Goal: Task Accomplishment & Management: Manage account settings

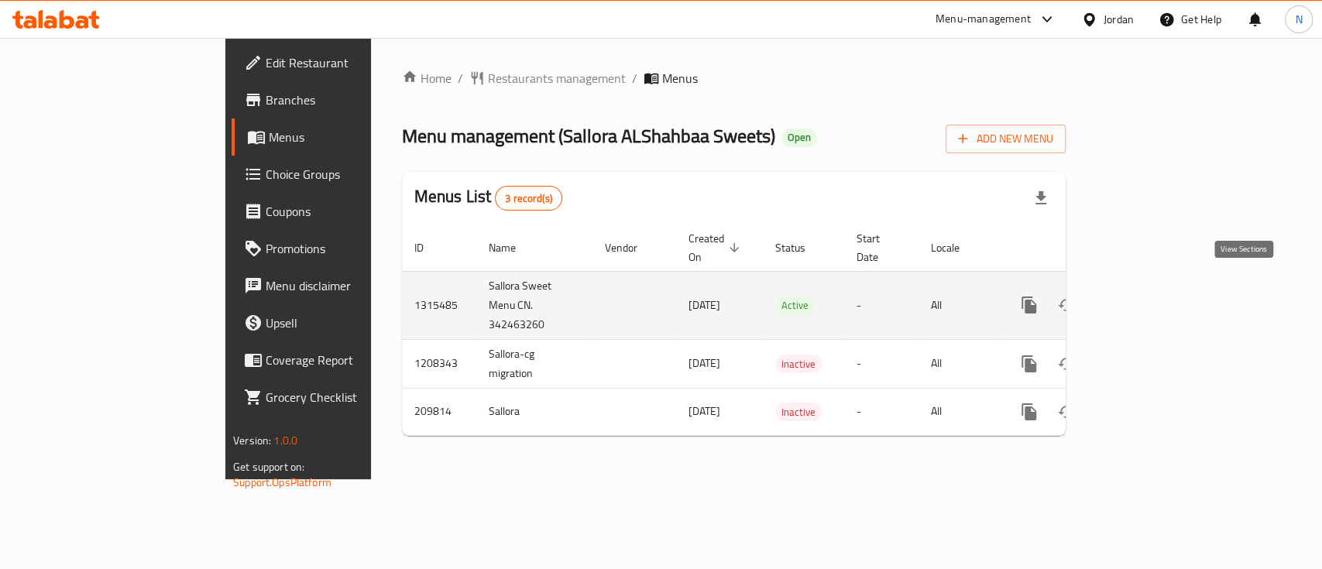
click at [1150, 296] on icon "enhanced table" at bounding box center [1141, 305] width 19 height 19
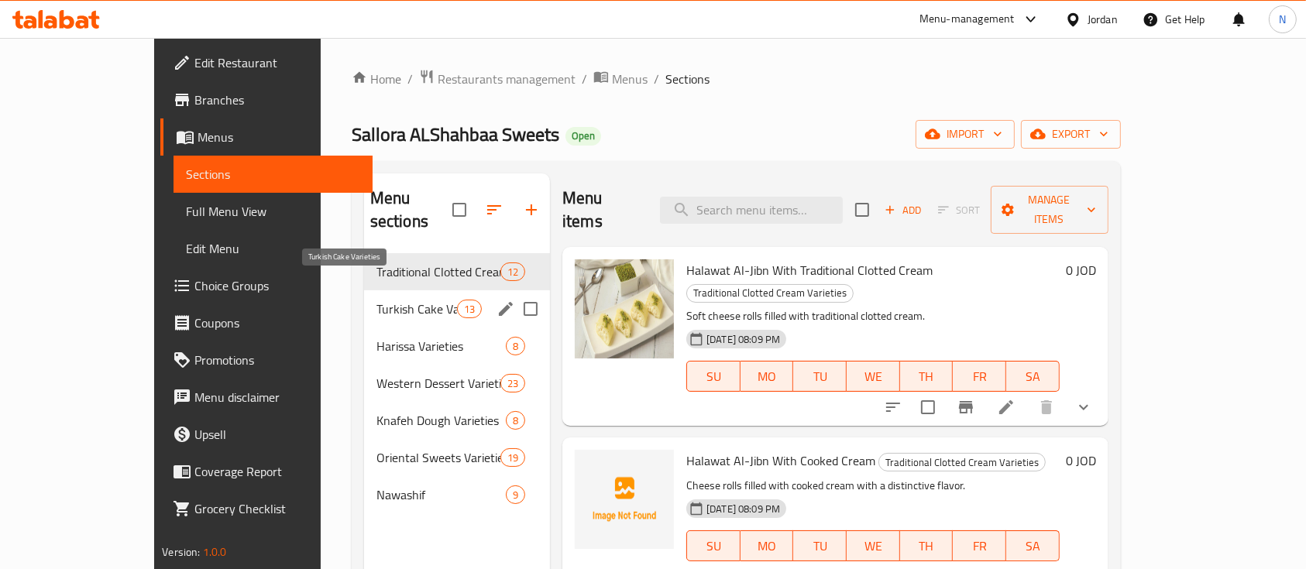
click at [376, 300] on span "Turkish Cake Varieties" at bounding box center [416, 309] width 81 height 19
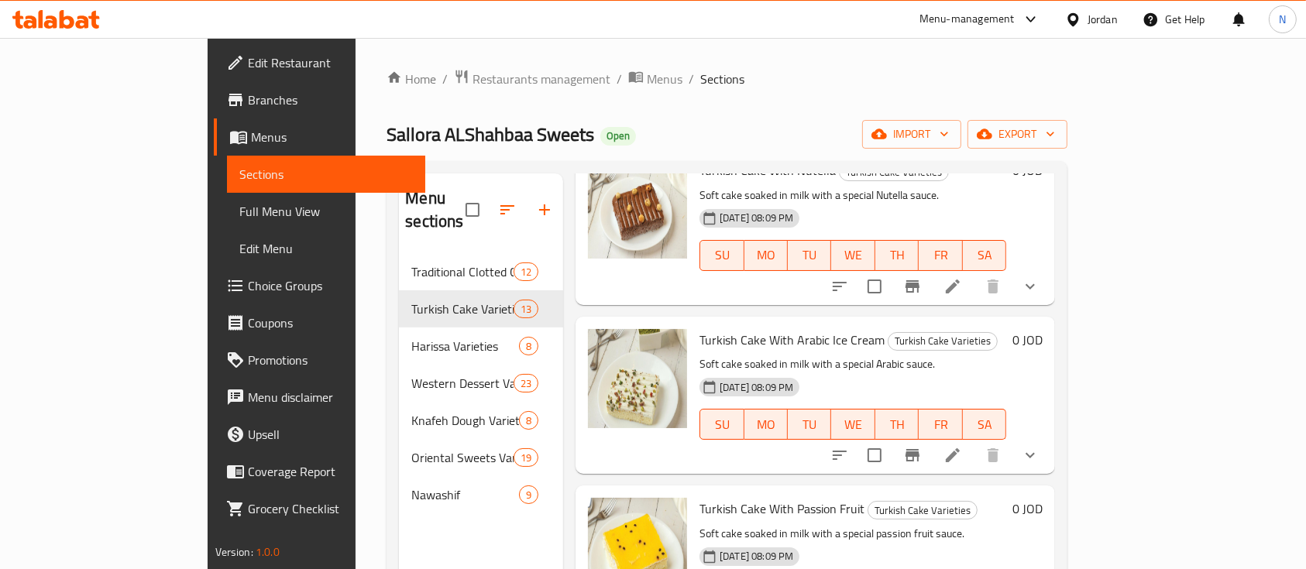
scroll to position [620, 0]
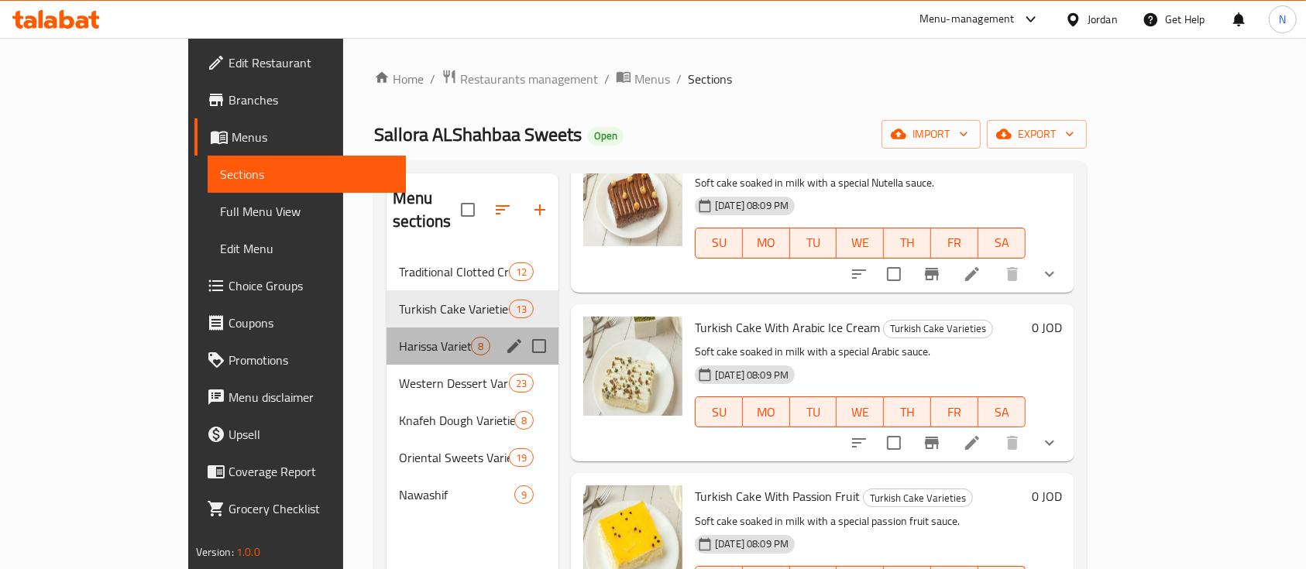
click at [399, 337] on span "Harissa Varieties" at bounding box center [435, 346] width 72 height 19
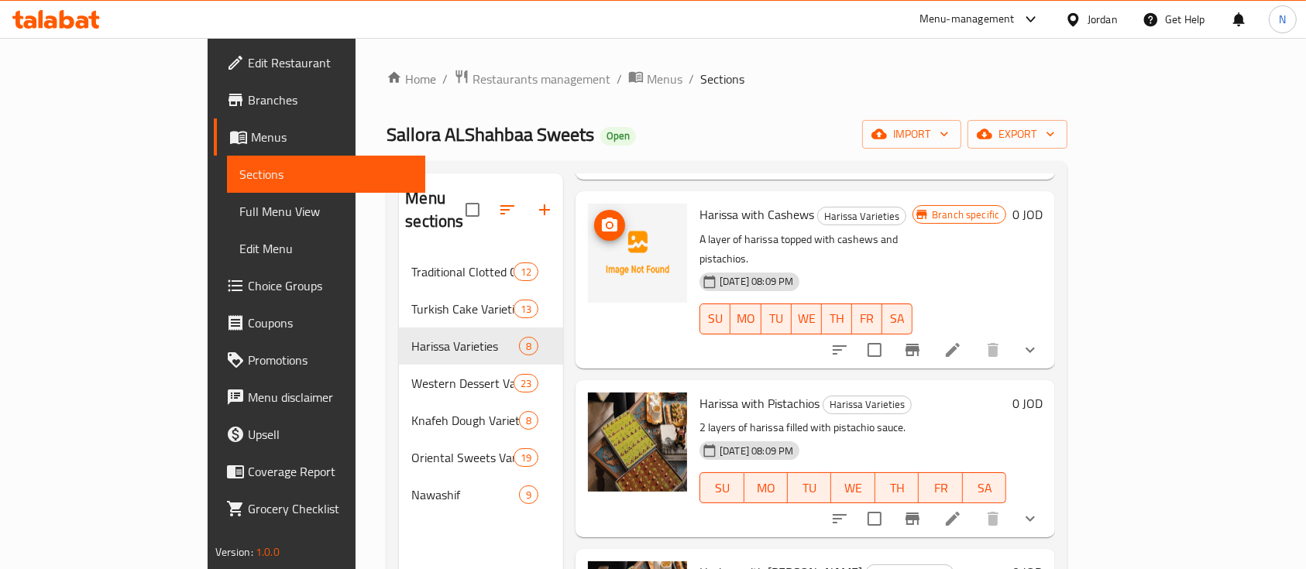
scroll to position [409, 0]
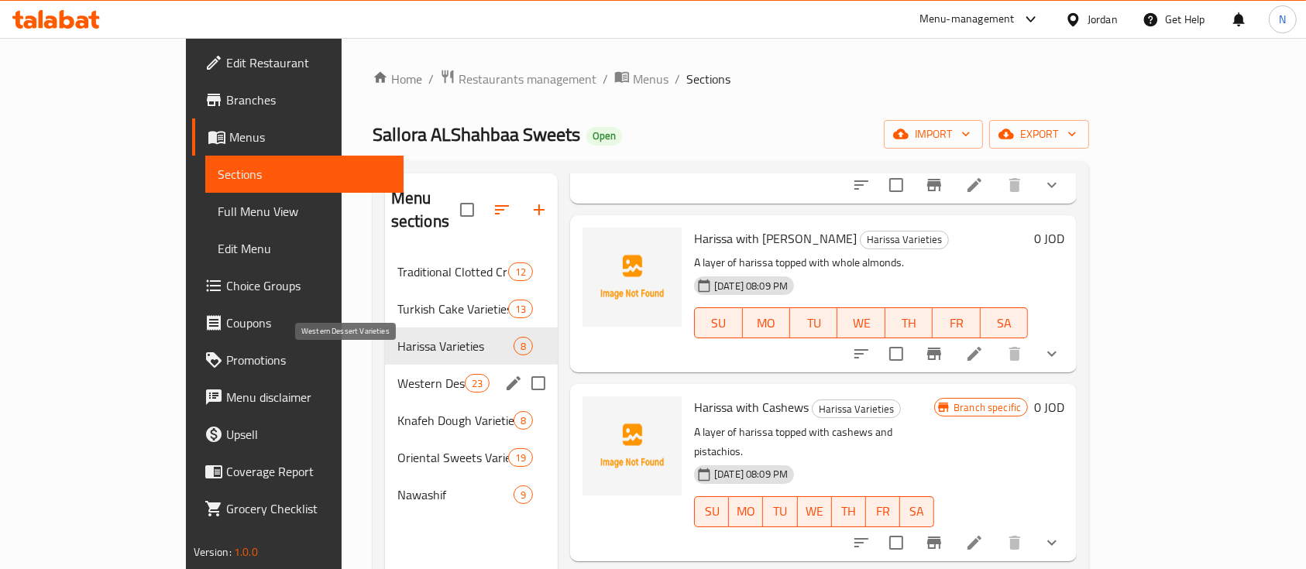
click at [397, 374] on span "Western Dessert Varieties" at bounding box center [430, 383] width 67 height 19
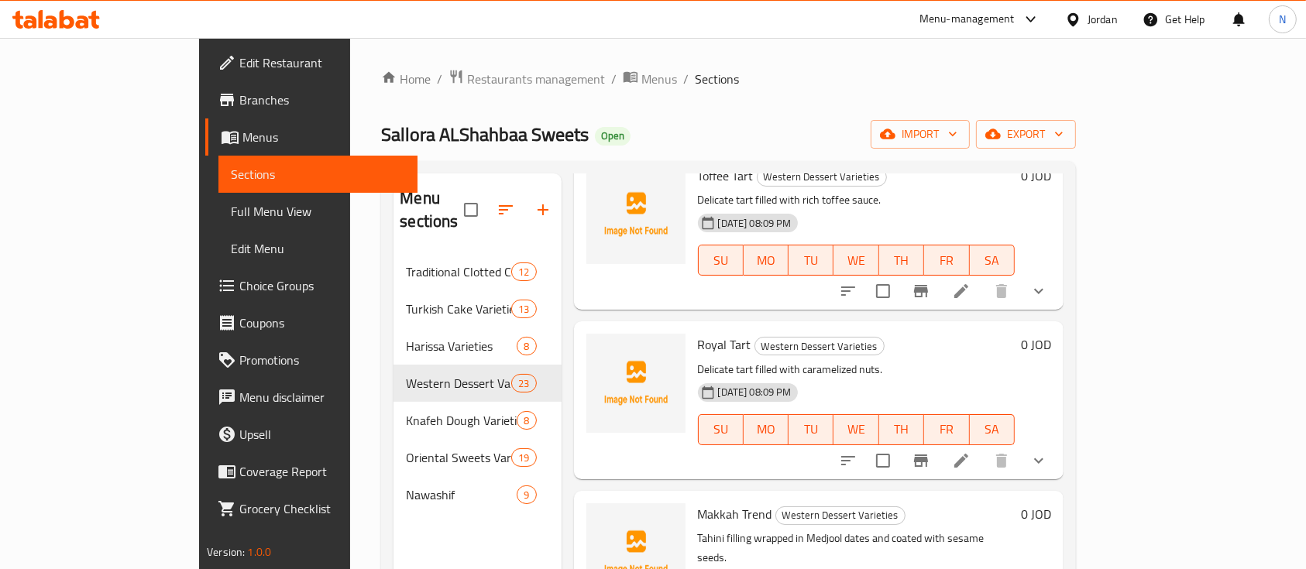
scroll to position [826, 0]
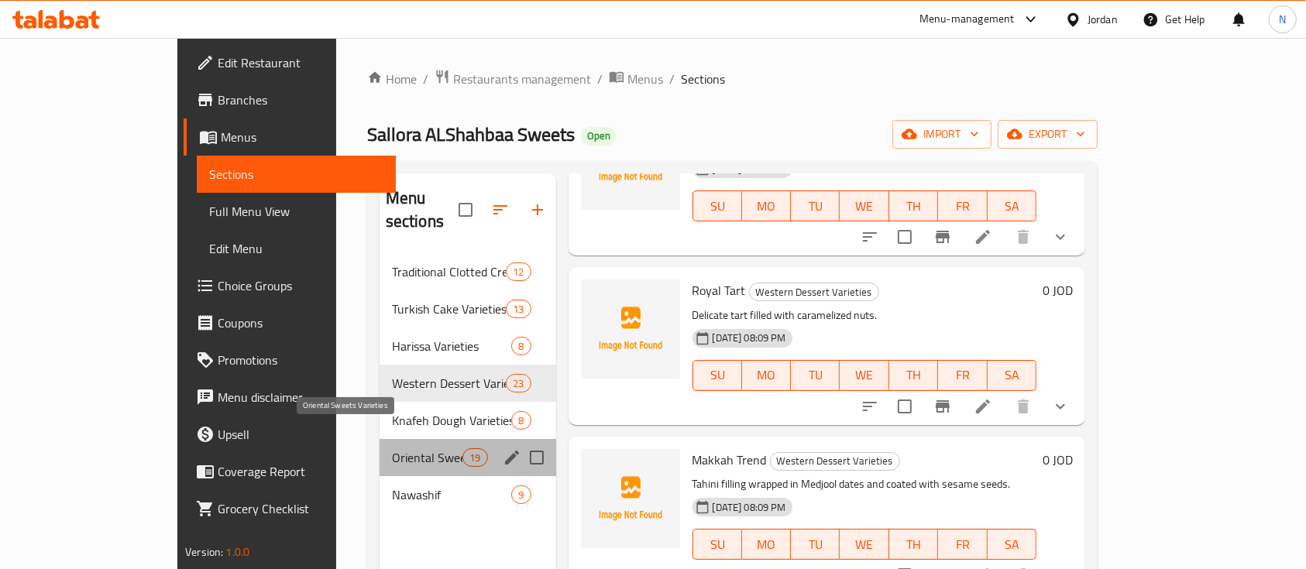
click at [392, 448] on span "Oriental Sweets Varieties" at bounding box center [427, 457] width 70 height 19
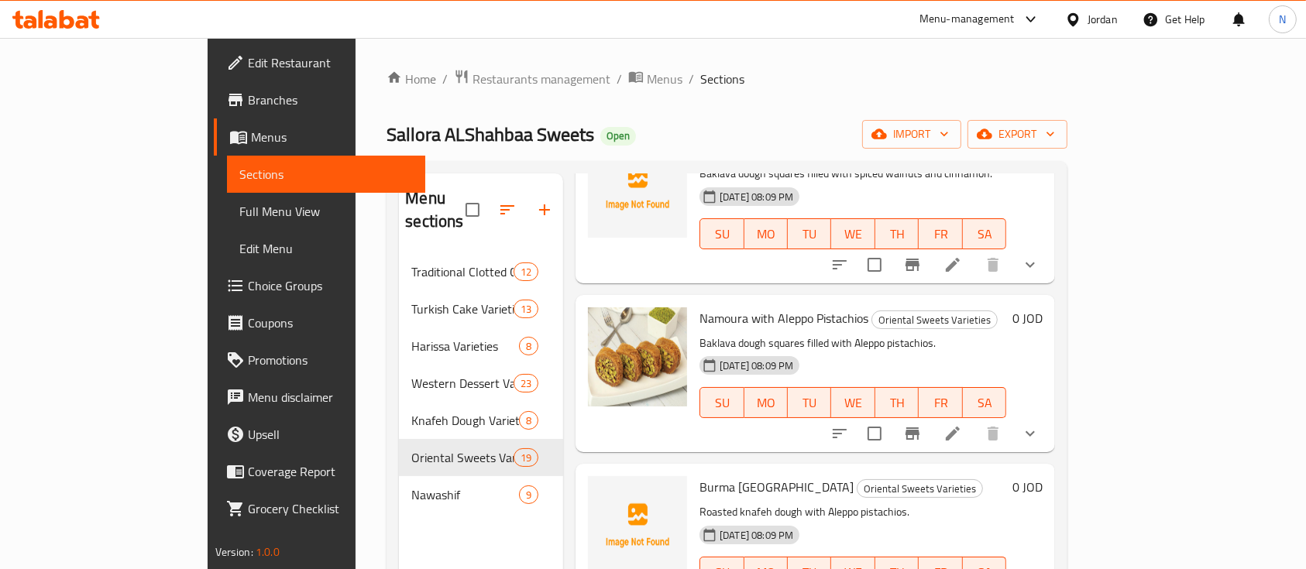
scroll to position [1755, 0]
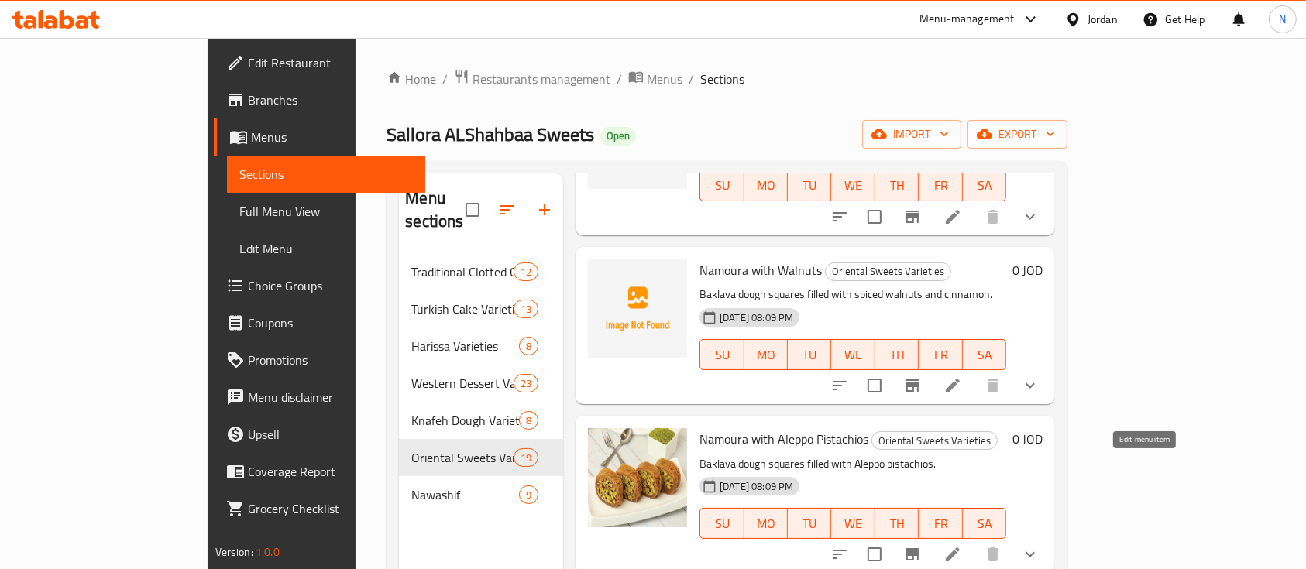
click at [960, 548] on icon at bounding box center [953, 555] width 14 height 14
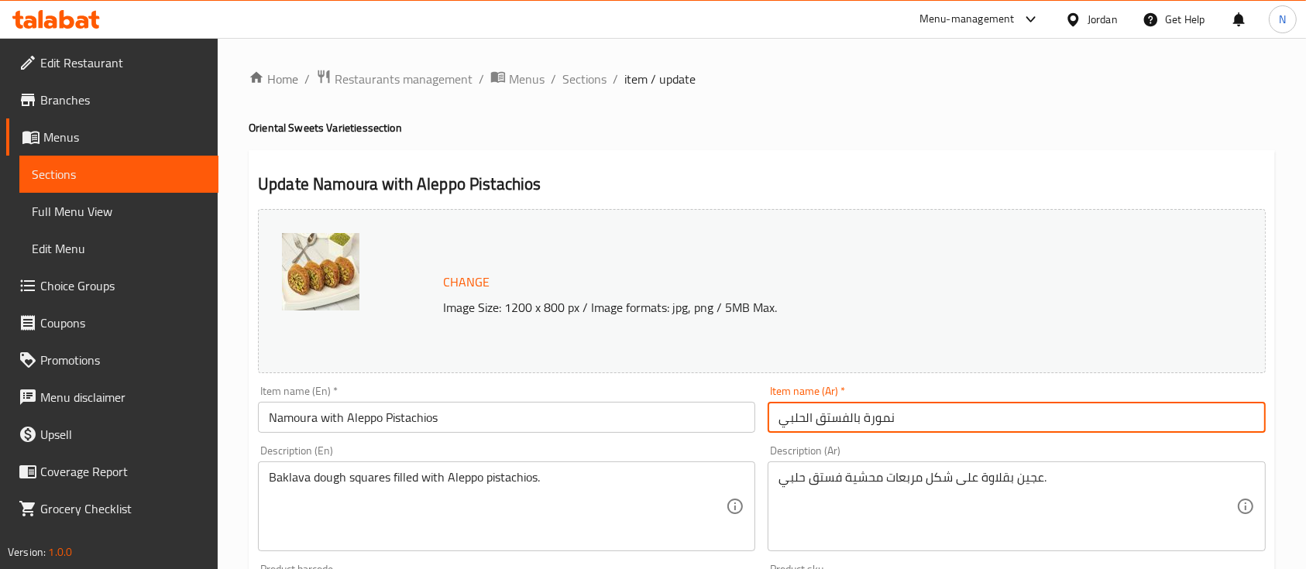
drag, startPoint x: 894, startPoint y: 418, endPoint x: 865, endPoint y: 422, distance: 28.9
click at [865, 422] on input "نمورة بالفستق الحلبي" at bounding box center [1016, 417] width 497 height 31
type input "مبرومة بالفستق الحلبي"
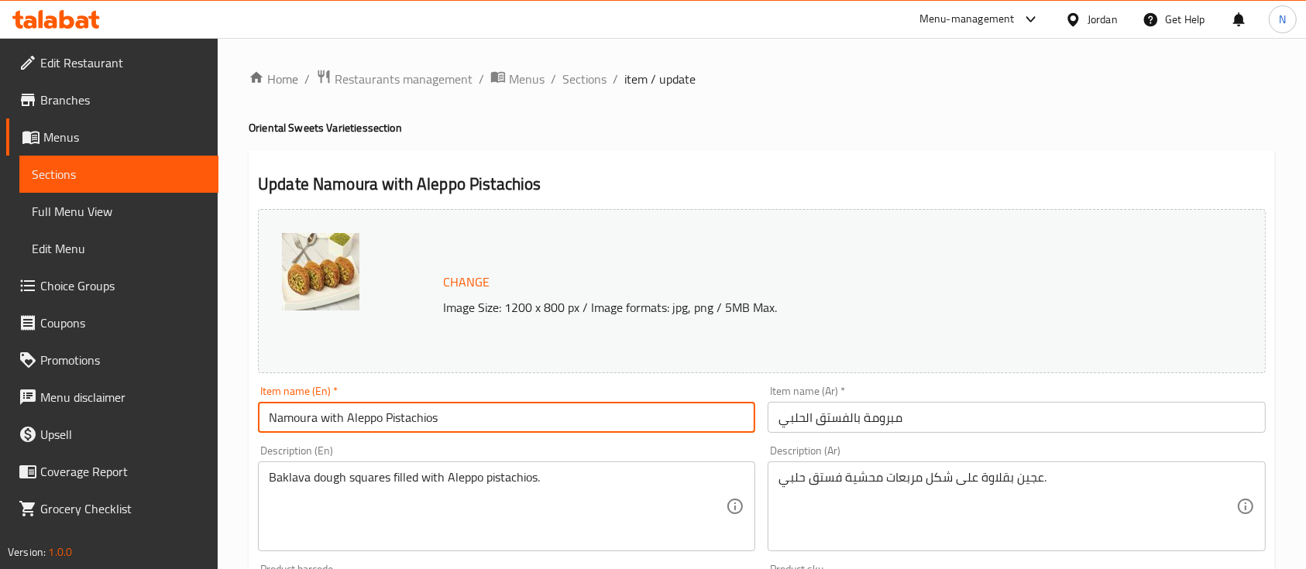
click at [313, 417] on input "Namoura with Aleppo Pistachios" at bounding box center [506, 417] width 497 height 31
drag, startPoint x: 318, startPoint y: 419, endPoint x: 271, endPoint y: 424, distance: 46.7
click at [271, 424] on input "Namoura with Aleppo Pistachios" at bounding box center [506, 417] width 497 height 31
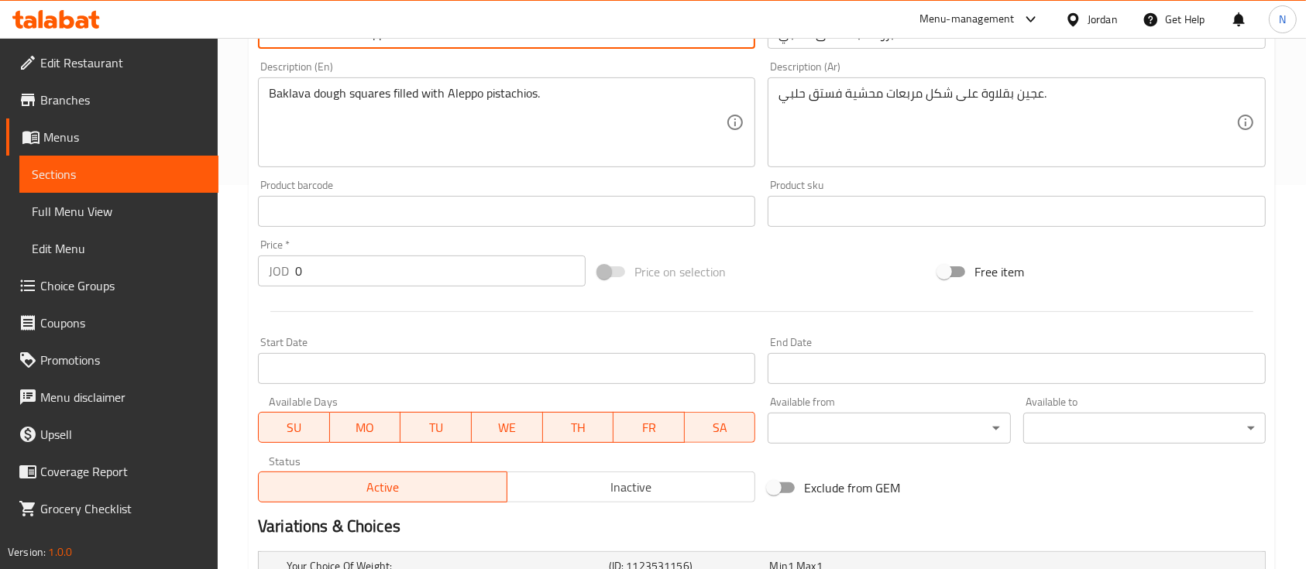
scroll to position [620, 0]
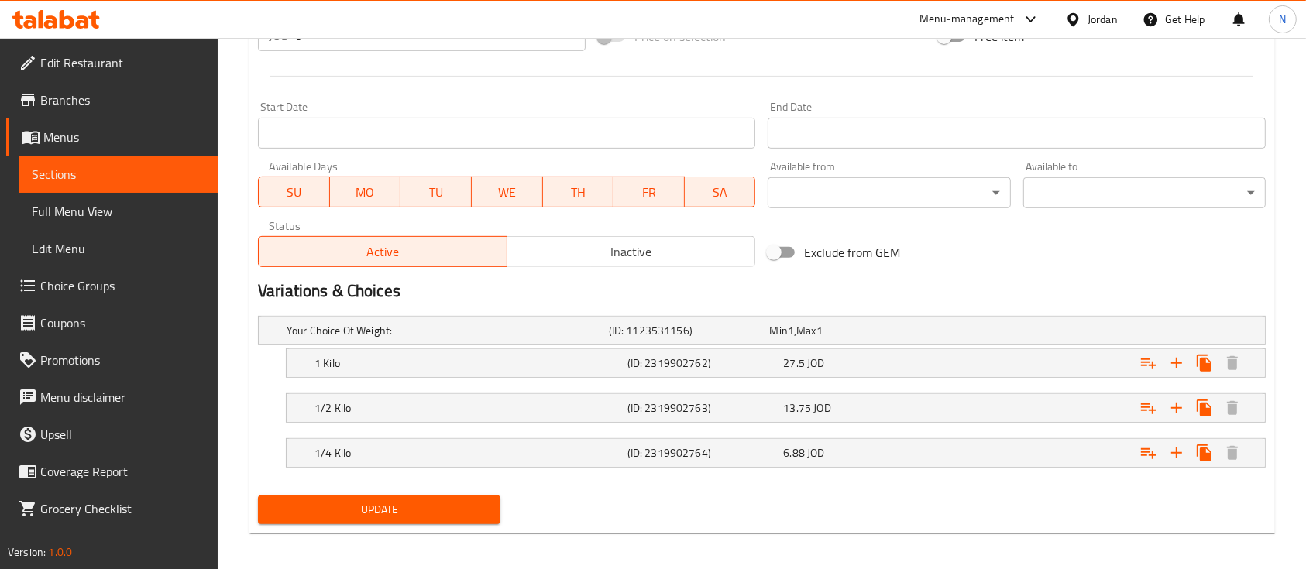
type input "Mabrumah with Aleppo Pistachios"
click at [459, 515] on span "Update" at bounding box center [379, 509] width 218 height 19
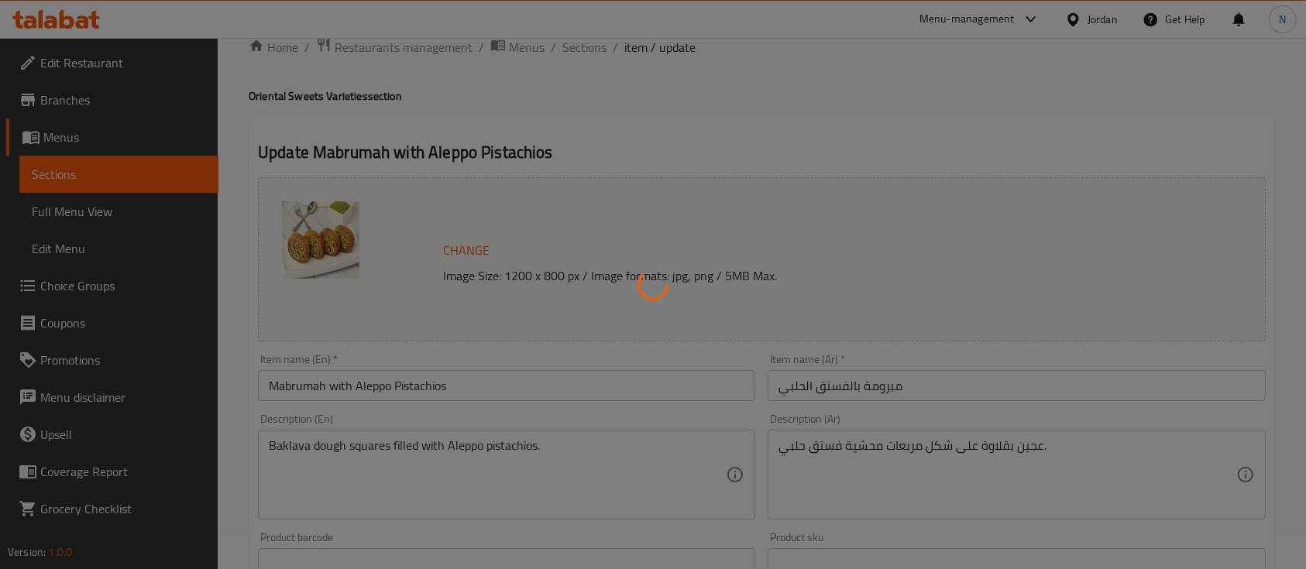
scroll to position [0, 0]
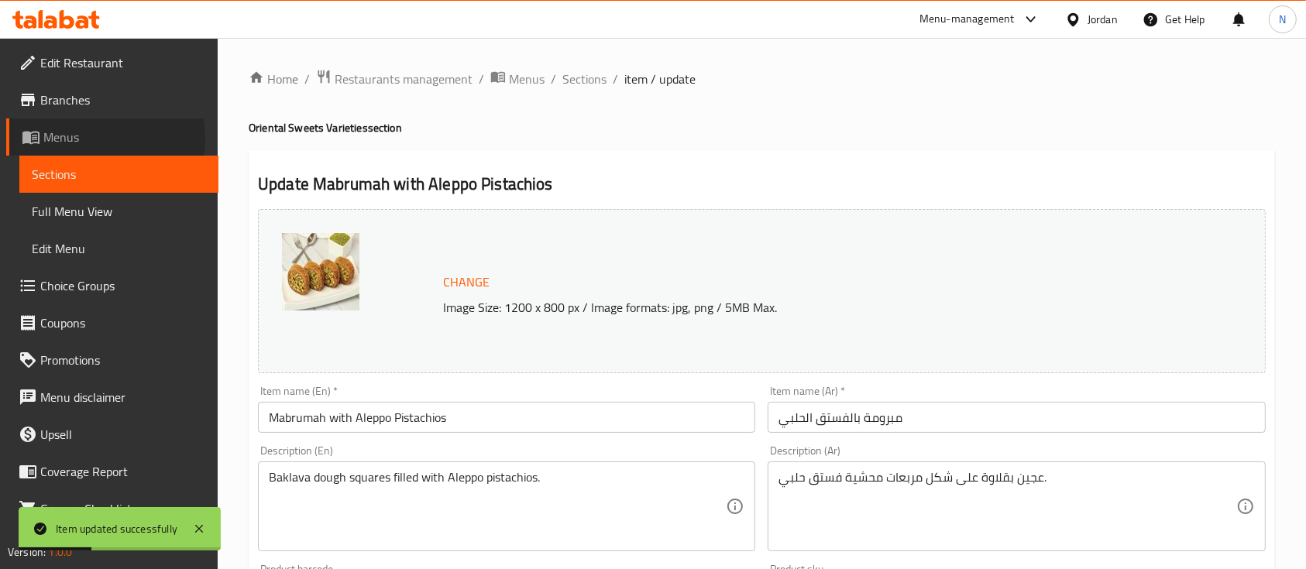
click at [81, 138] on span "Menus" at bounding box center [124, 137] width 163 height 19
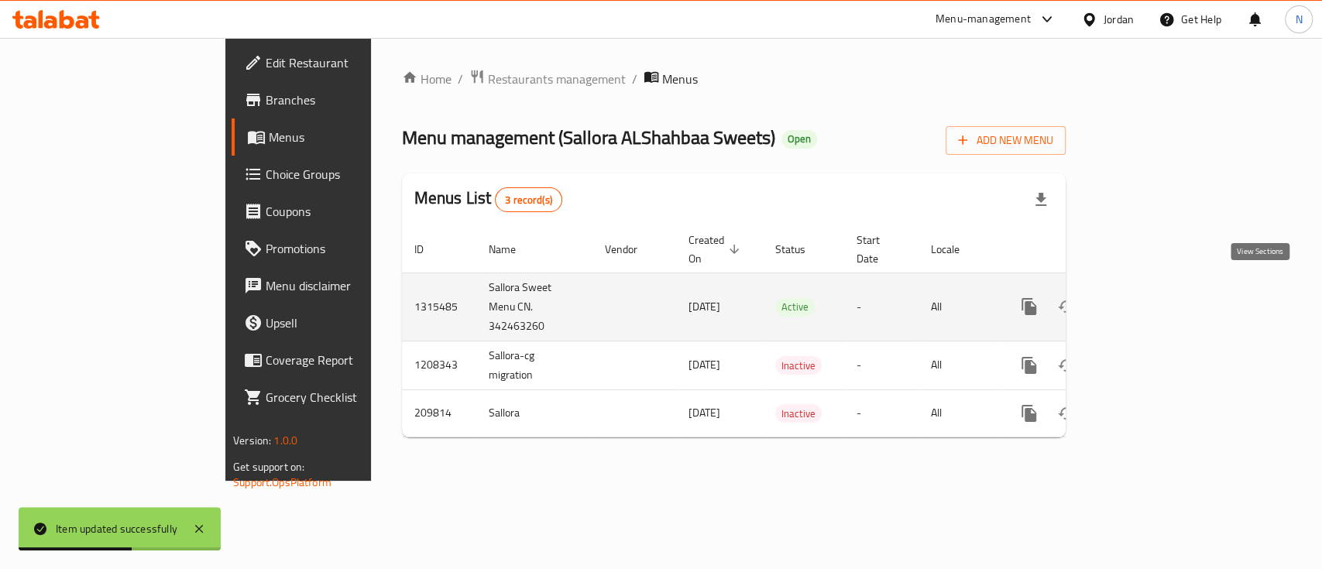
click at [1150, 297] on icon "enhanced table" at bounding box center [1141, 306] width 19 height 19
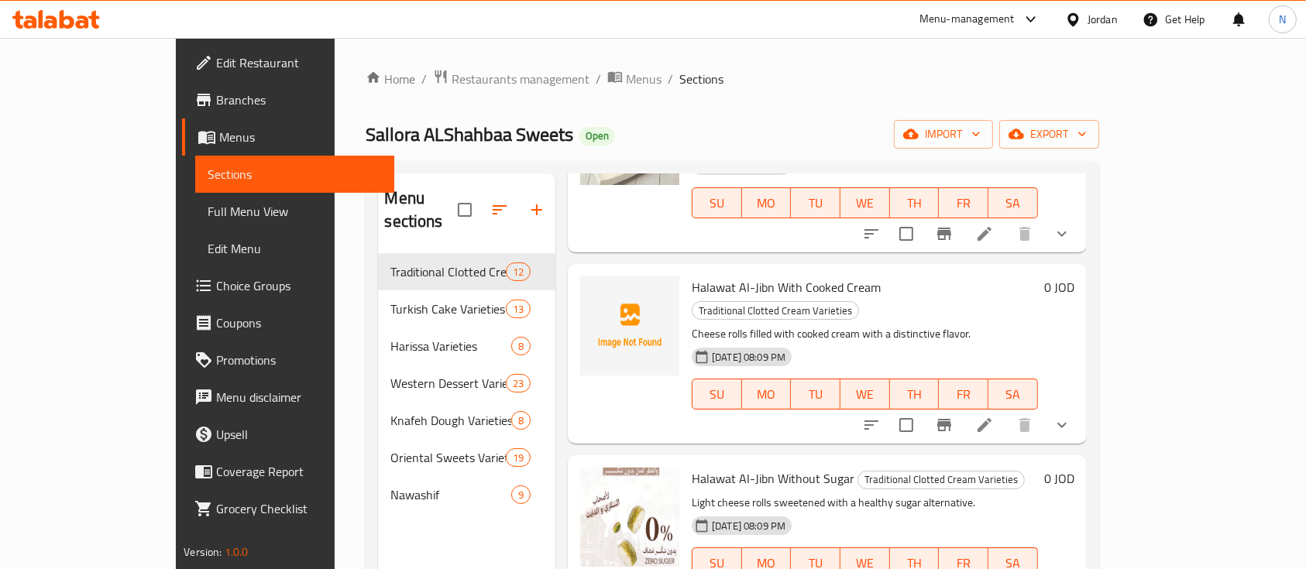
scroll to position [206, 0]
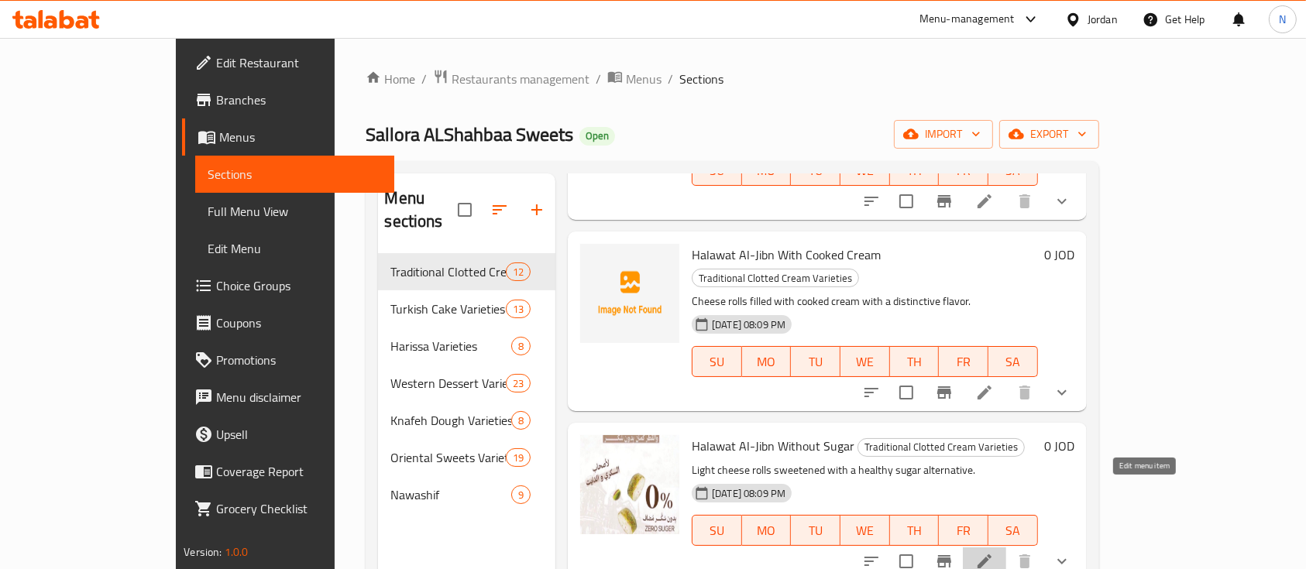
click at [991, 555] on icon at bounding box center [985, 562] width 14 height 14
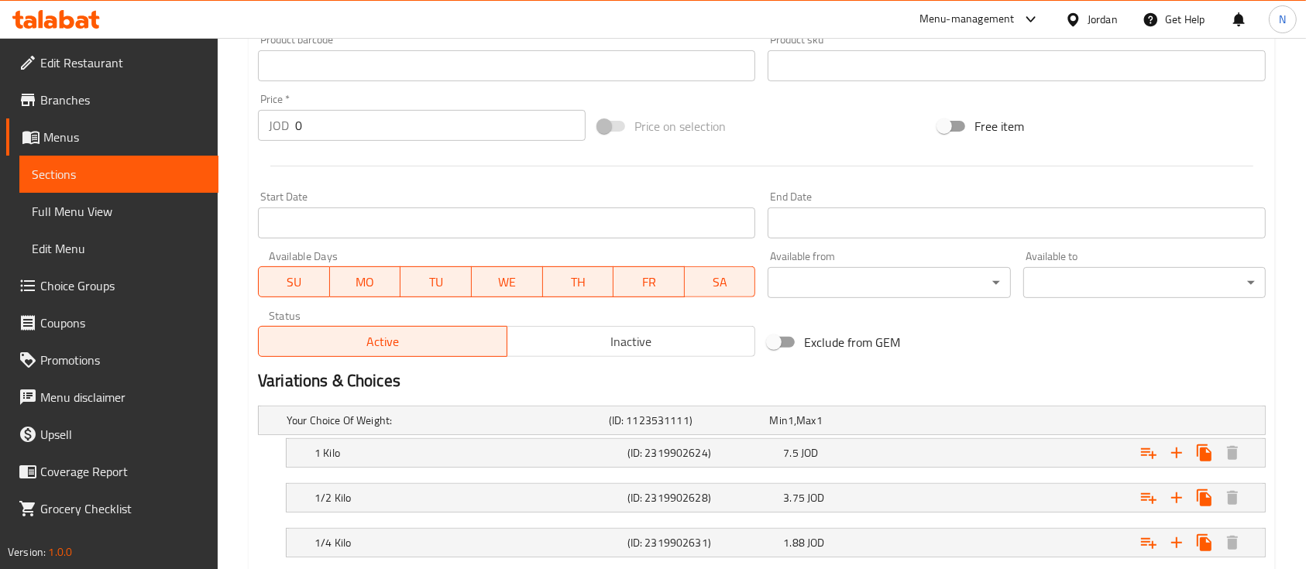
scroll to position [620, 0]
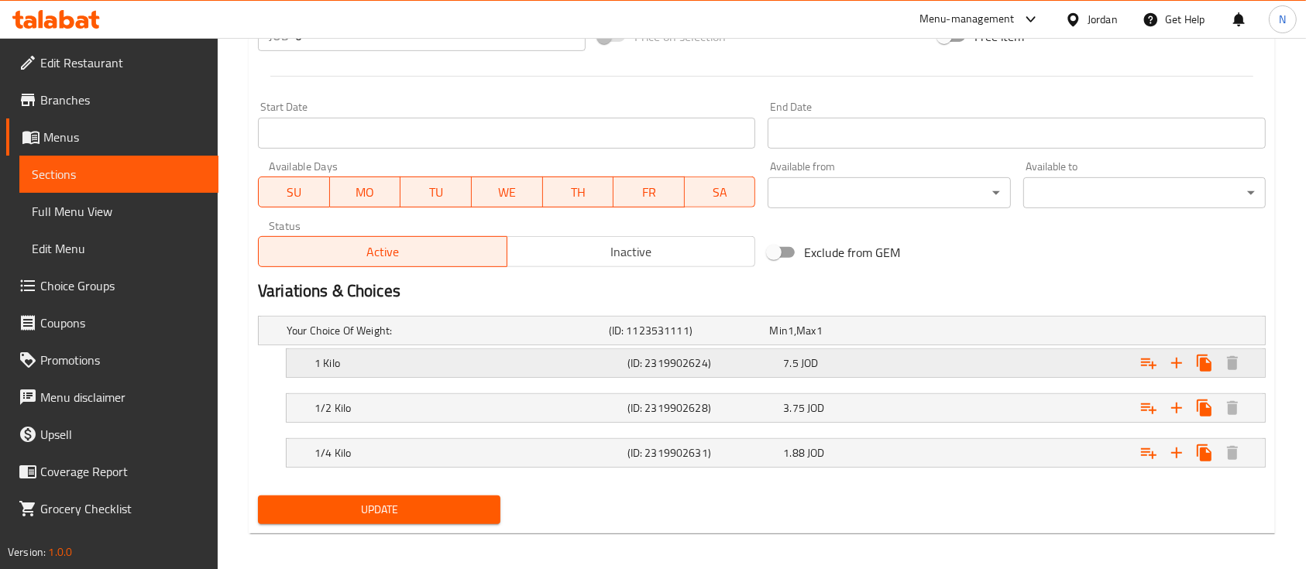
click at [814, 364] on span "JOD" at bounding box center [809, 363] width 17 height 20
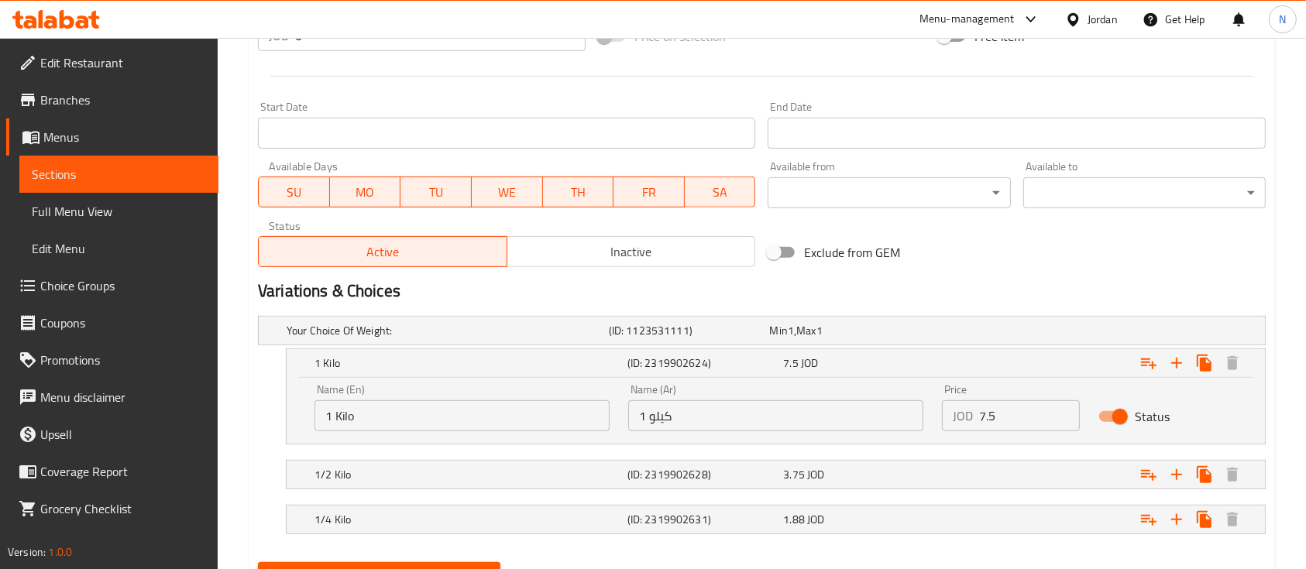
click at [58, 24] on icon at bounding box center [56, 19] width 88 height 19
